Goal: Task Accomplishment & Management: Manage account settings

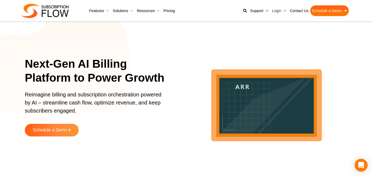
click at [275, 10] on link "Login" at bounding box center [279, 10] width 18 height 11
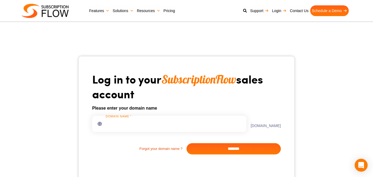
click at [129, 127] on input "text" at bounding box center [169, 124] width 154 height 16
type input "********"
click at [199, 150] on input "*******" at bounding box center [233, 149] width 94 height 11
